Goal: Transaction & Acquisition: Purchase product/service

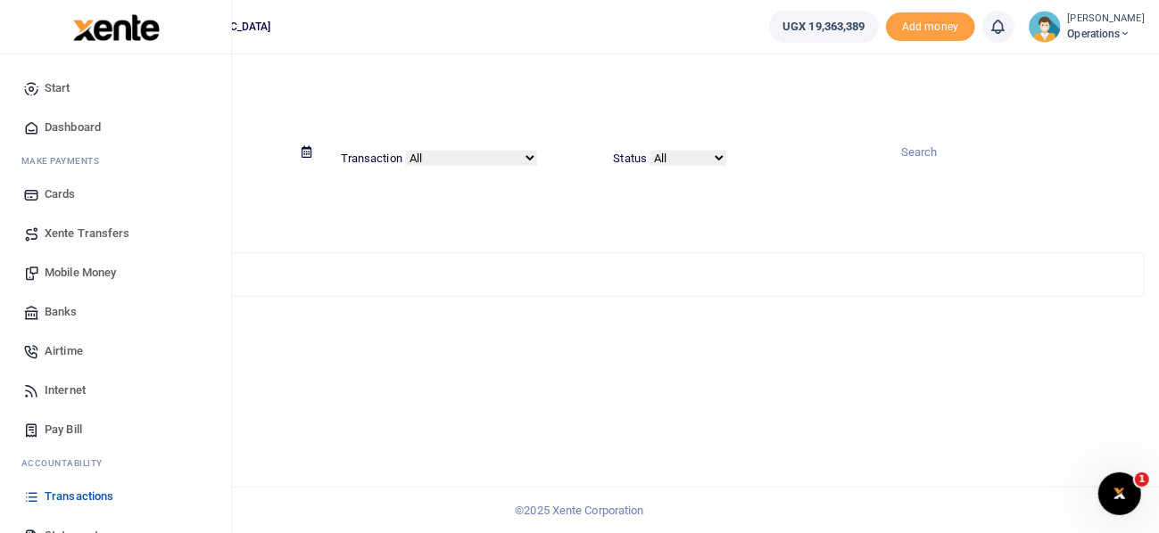
click at [90, 268] on span "Mobile Money" at bounding box center [80, 273] width 71 height 18
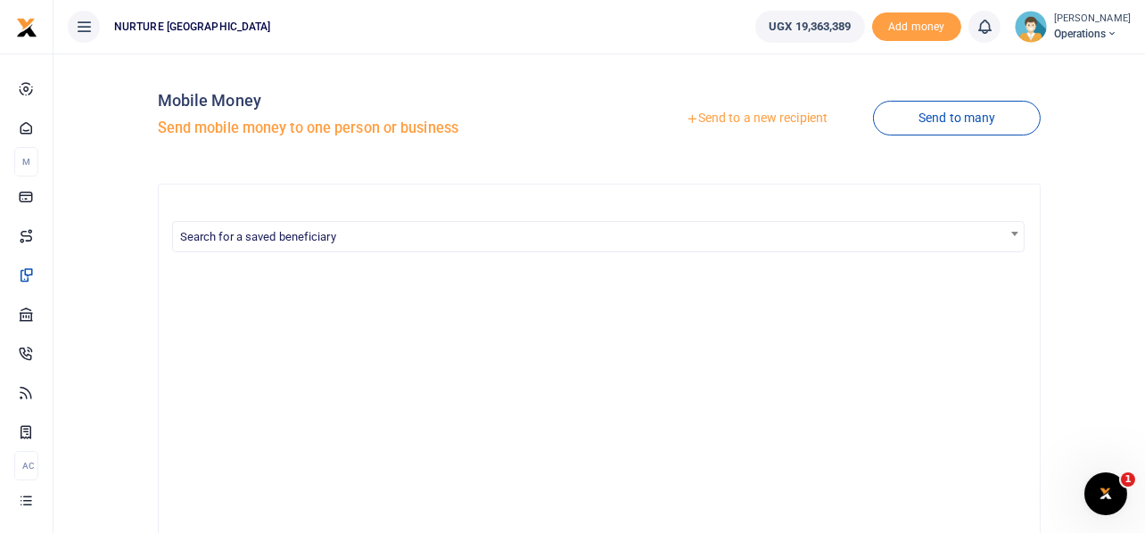
click at [778, 120] on link "Send to a new recipient" at bounding box center [757, 119] width 233 height 32
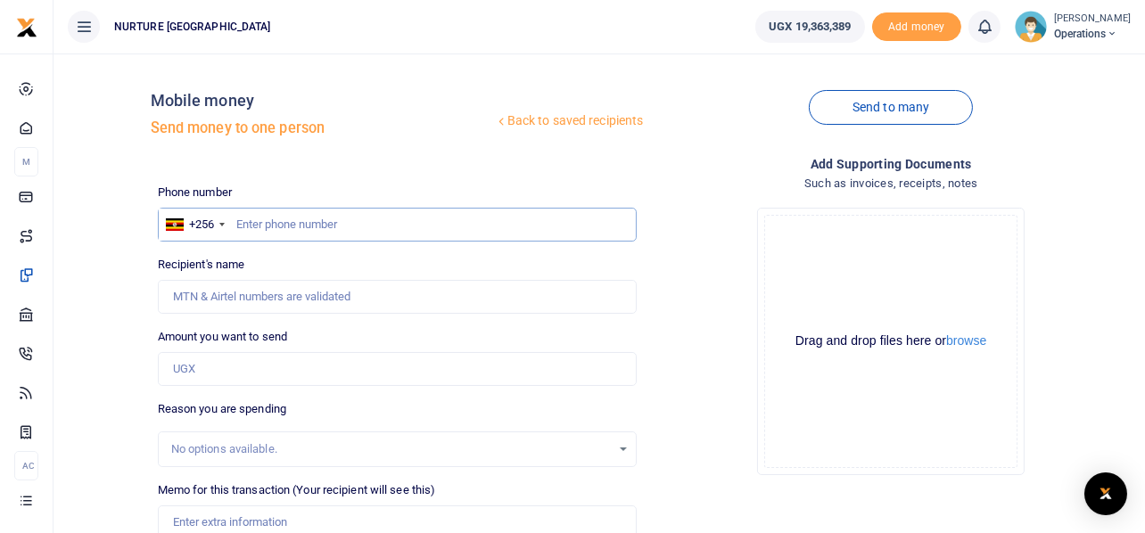
click at [376, 228] on input "text" at bounding box center [398, 225] width 480 height 34
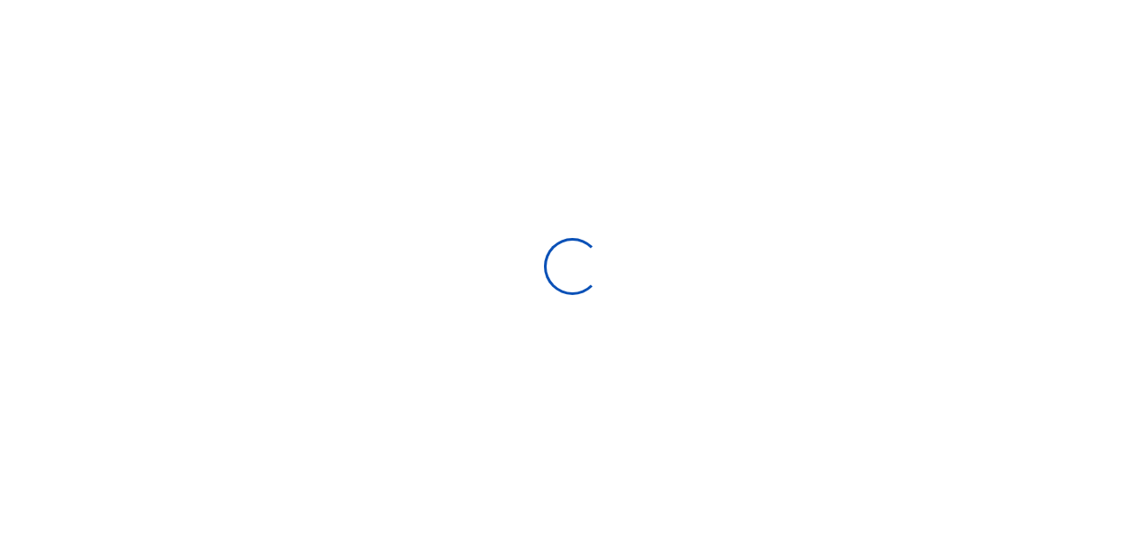
select select
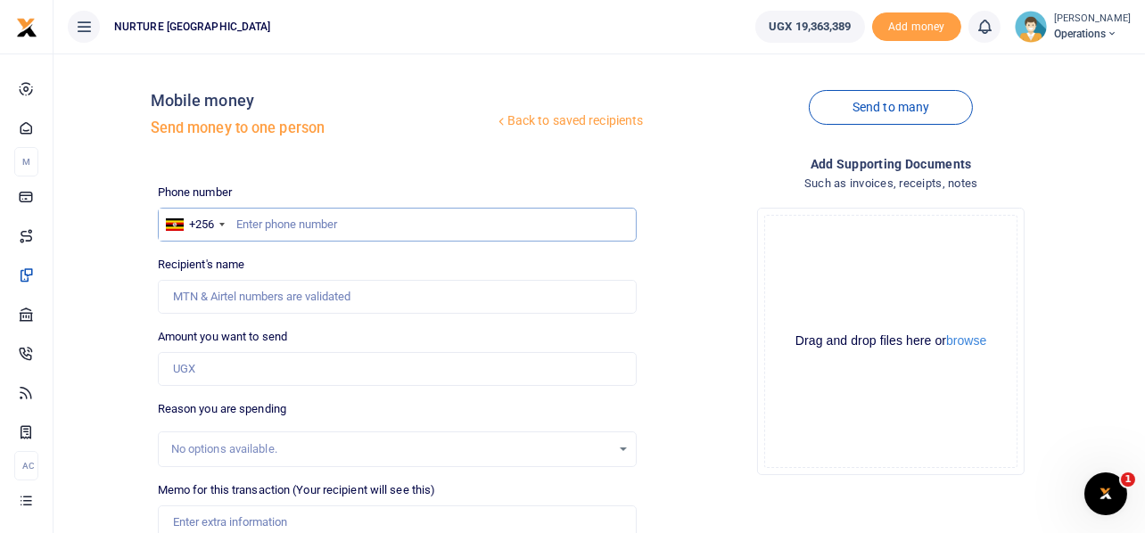
click at [311, 231] on input "text" at bounding box center [398, 225] width 480 height 34
click at [311, 219] on input "text" at bounding box center [398, 225] width 480 height 34
type input "781930132"
type input "Martha Mbeiza"
type input "781930132"
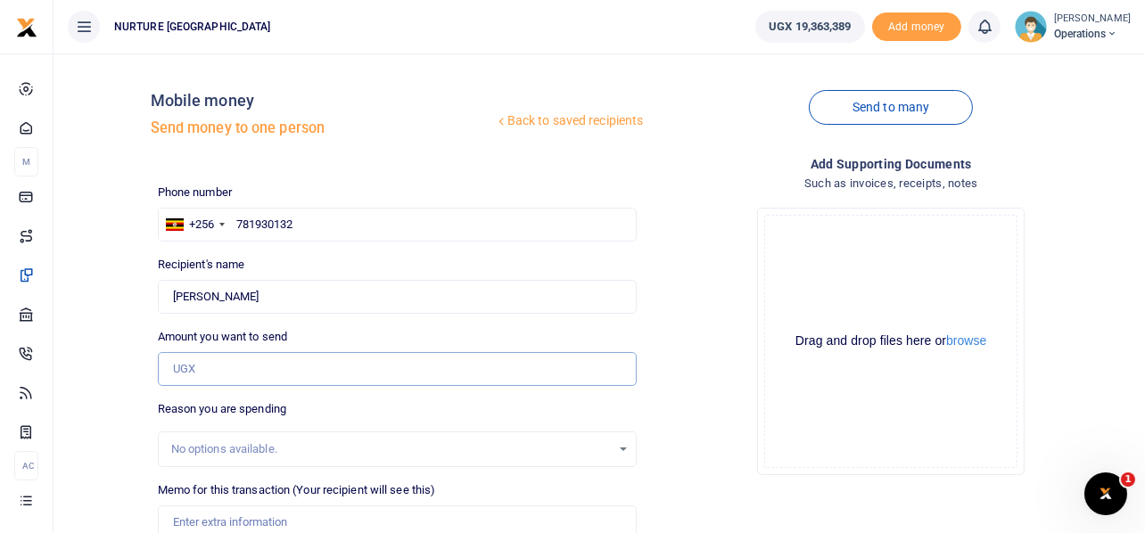
click at [235, 374] on input "Amount you want to send" at bounding box center [398, 369] width 480 height 34
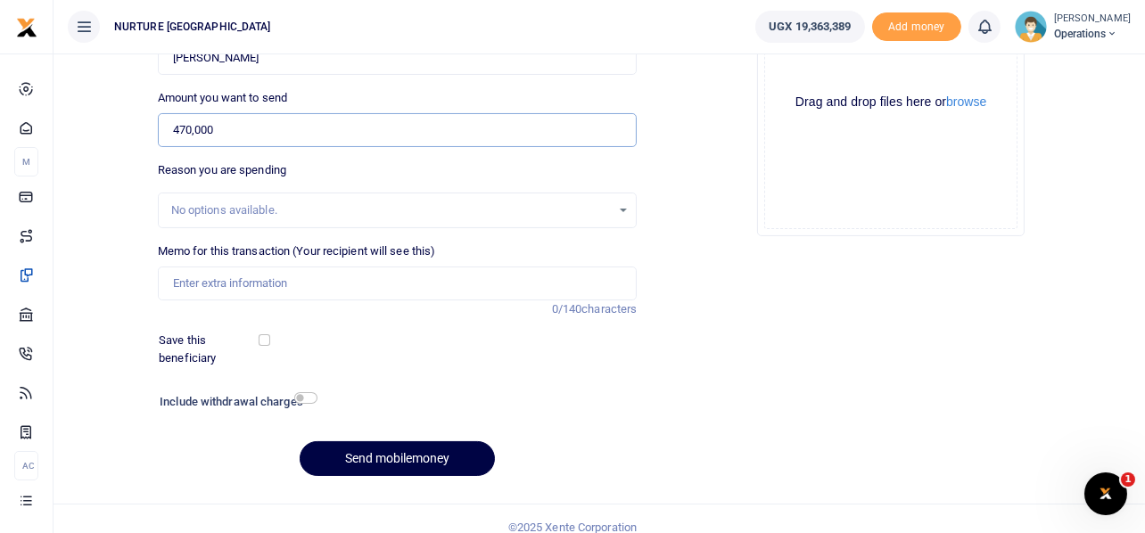
scroll to position [256, 0]
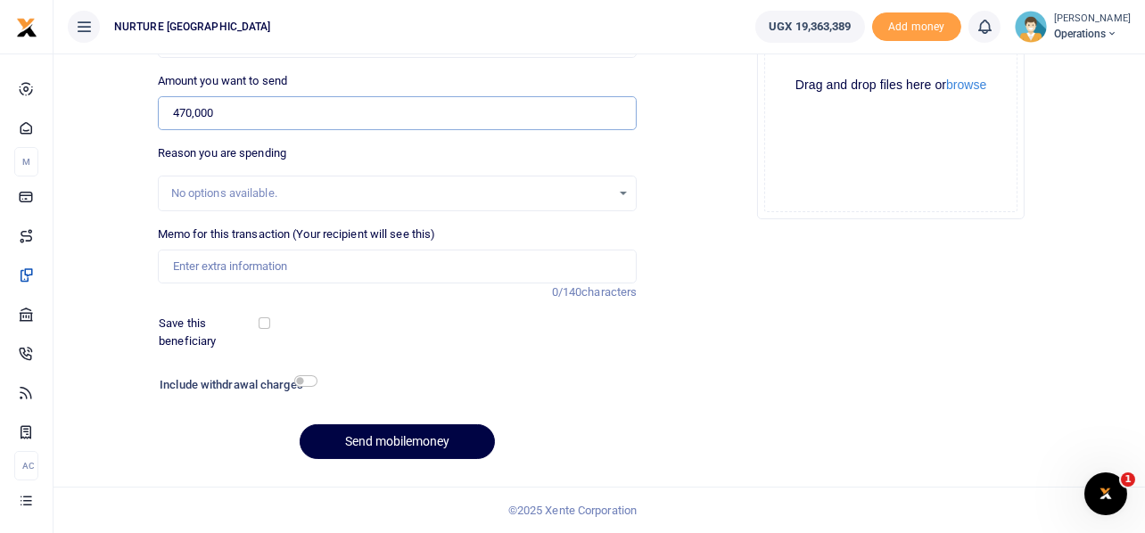
type input "470,000"
click at [345, 273] on input "Memo for this transaction (Your recipient will see this)" at bounding box center [398, 267] width 480 height 34
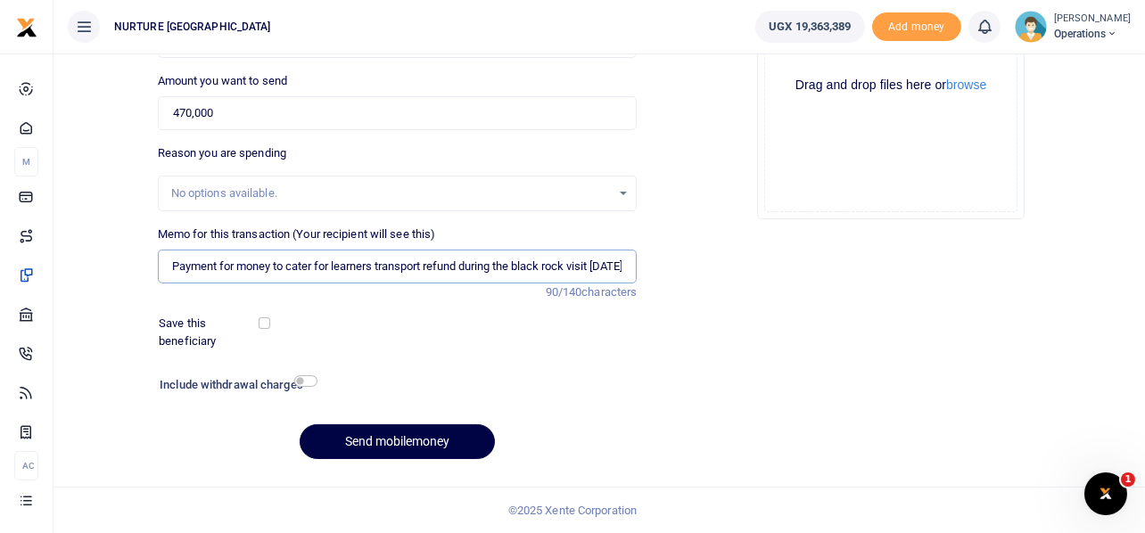
scroll to position [0, 14]
type input "Payment for money to cater for learners transport refund during the black rock …"
click at [308, 380] on input "checkbox" at bounding box center [305, 382] width 23 height 12
checkbox input "true"
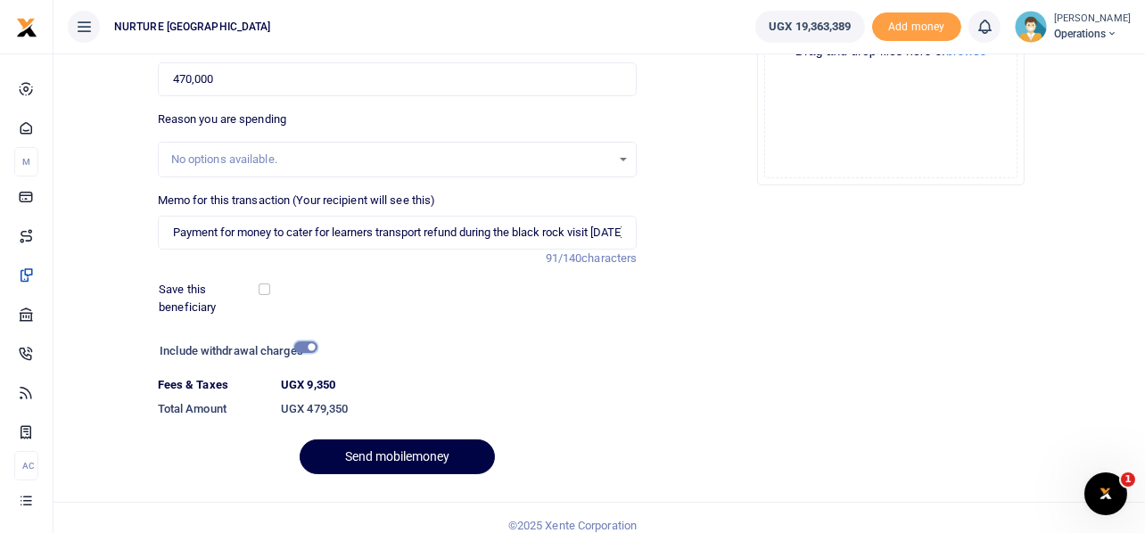
scroll to position [305, 0]
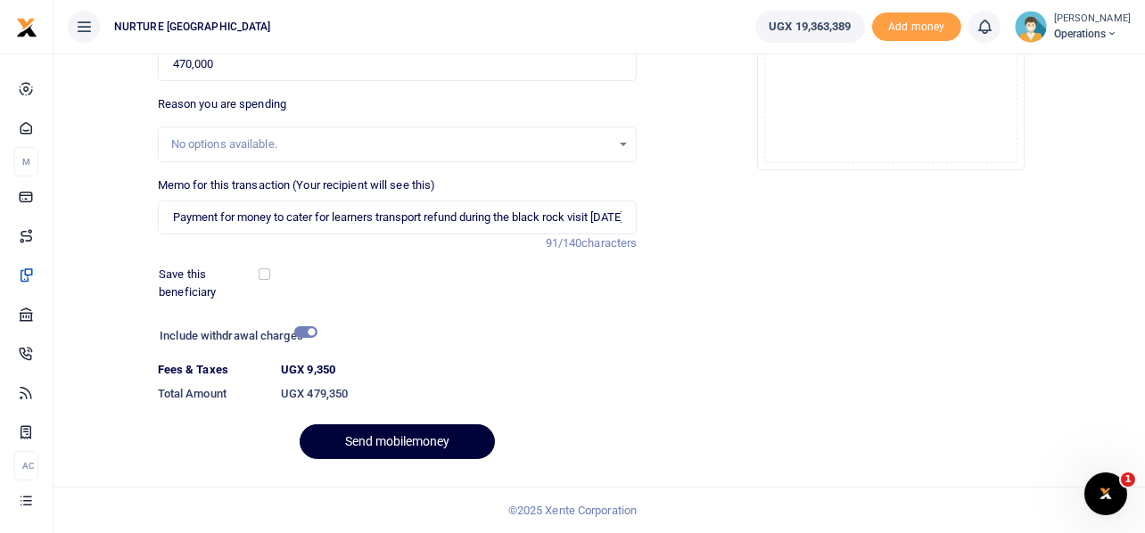
click at [465, 440] on button "Send mobilemoney" at bounding box center [397, 442] width 195 height 35
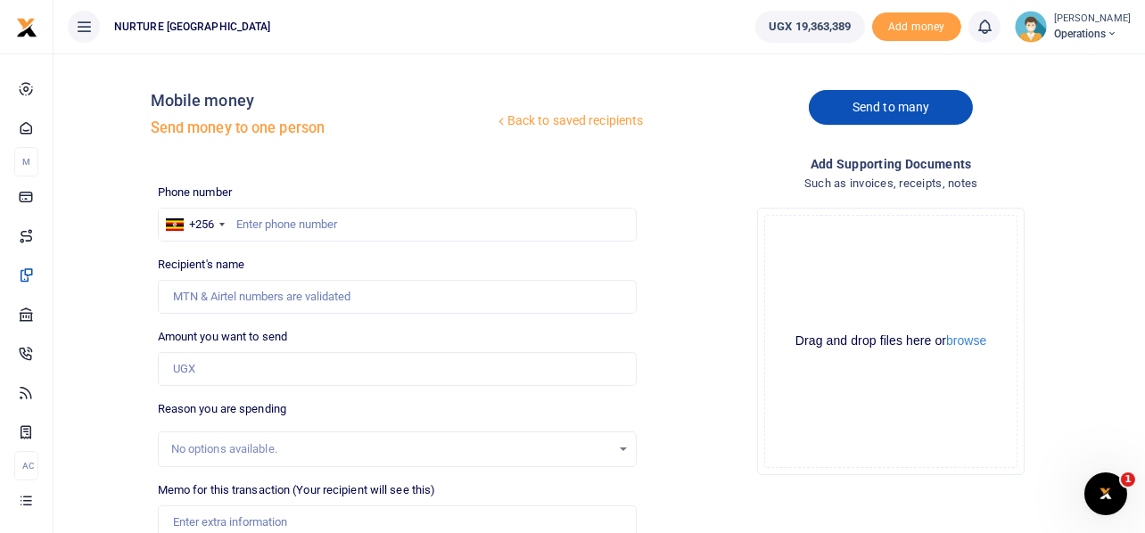
click at [894, 107] on link "Send to many" at bounding box center [891, 107] width 164 height 35
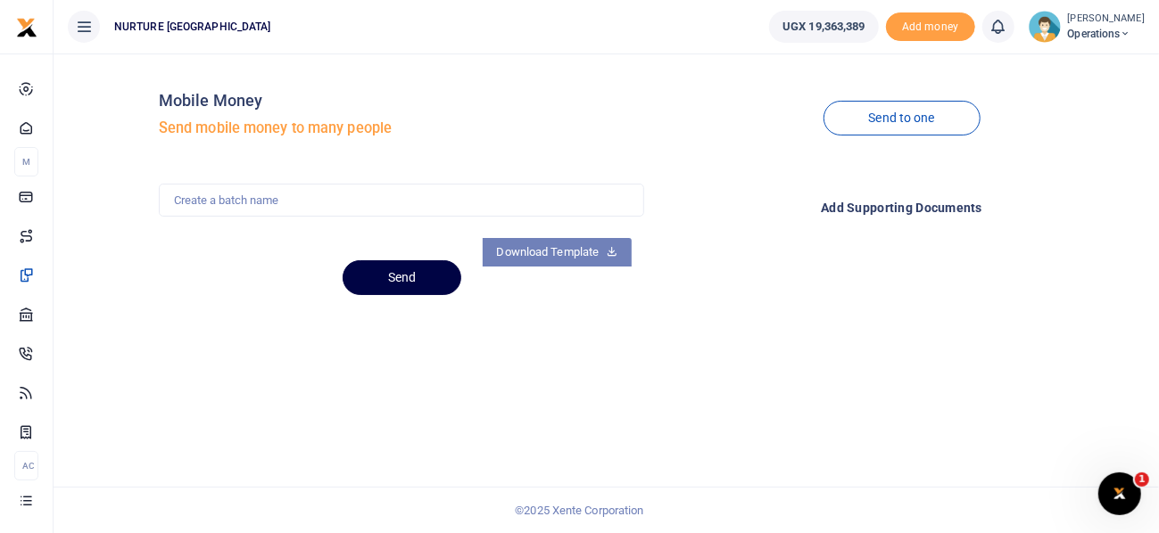
click at [592, 251] on link "Download Template" at bounding box center [558, 252] width 150 height 29
click at [597, 250] on link "Download Template" at bounding box center [558, 252] width 150 height 29
